Goal: Check status: Check status

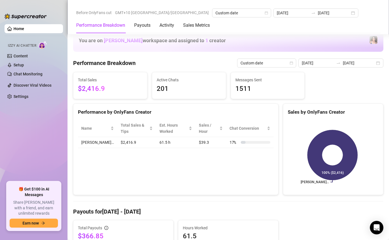
scroll to position [114, 0]
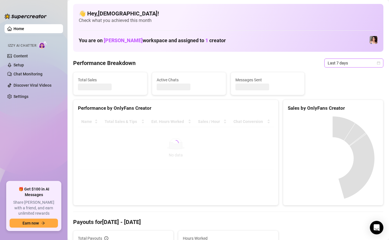
click at [343, 67] on span "Last 7 days" at bounding box center [354, 63] width 52 height 8
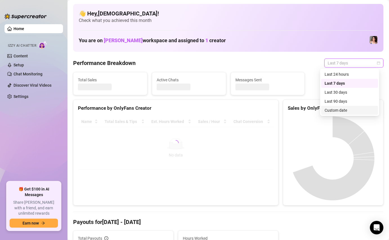
click at [332, 110] on div "Custom date" at bounding box center [350, 110] width 50 height 6
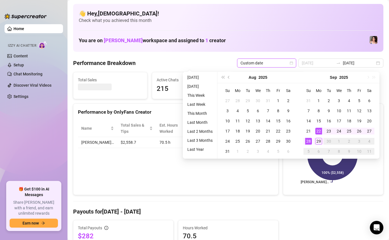
type input "[DATE]"
click at [318, 131] on div "22" at bounding box center [319, 131] width 7 height 7
type input "[DATE]"
click at [311, 140] on div "28" at bounding box center [308, 141] width 7 height 7
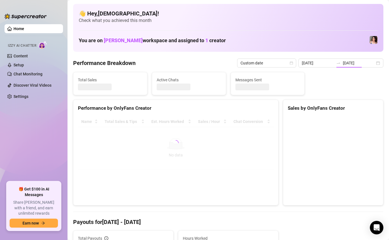
type input "[DATE]"
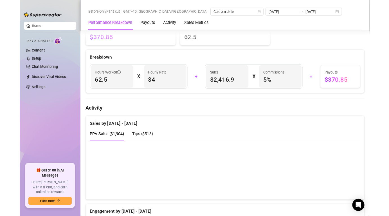
scroll to position [191, 0]
